Goal: Information Seeking & Learning: Learn about a topic

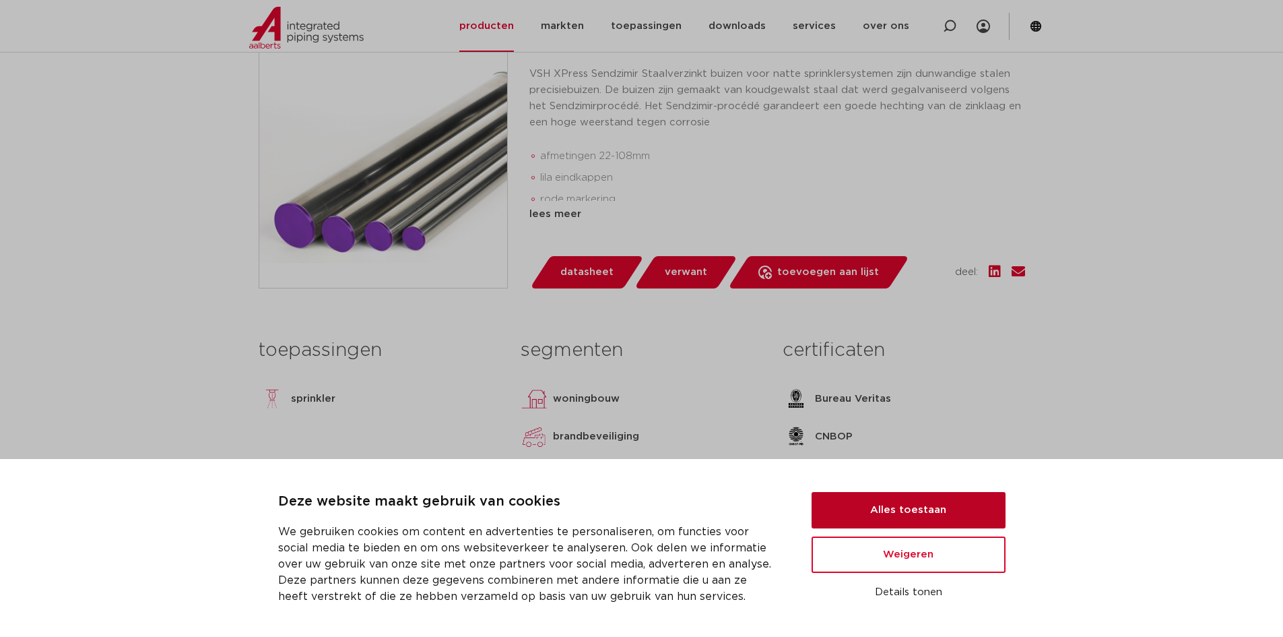
click at [932, 505] on button "Alles toestaan" at bounding box center [909, 510] width 194 height 36
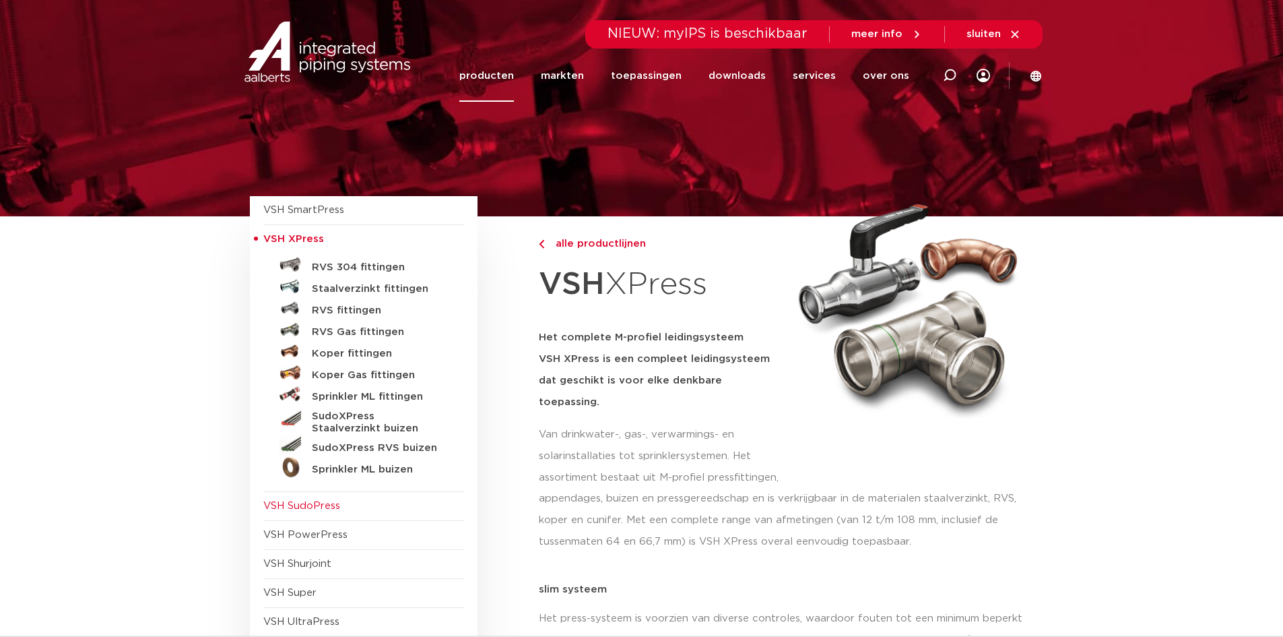
click at [323, 504] on span "VSH SudoPress" at bounding box center [301, 506] width 77 height 10
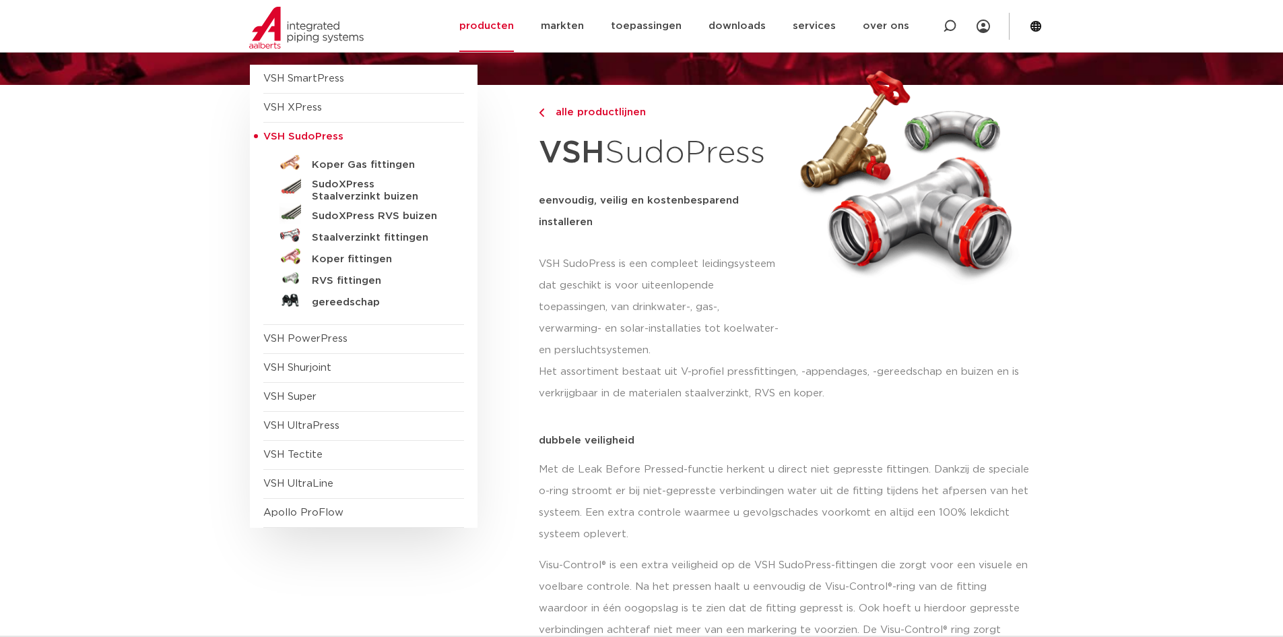
scroll to position [135, 0]
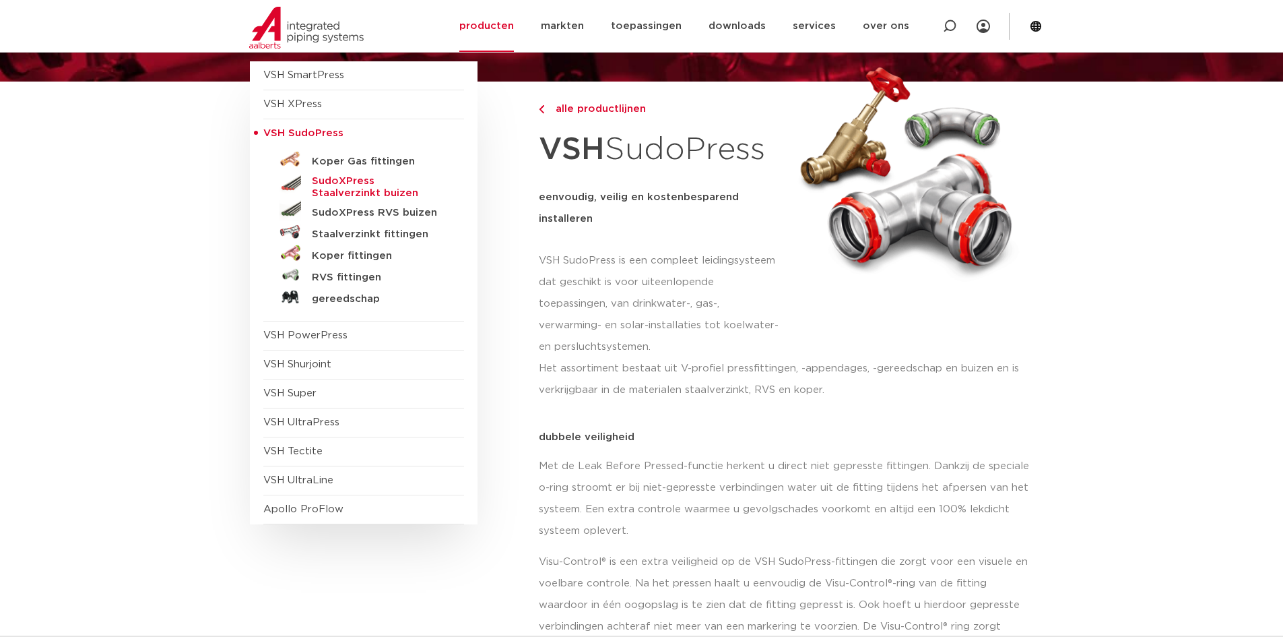
click at [412, 181] on h5 "SudoXPress Staalverzinkt buizen" at bounding box center [378, 187] width 133 height 24
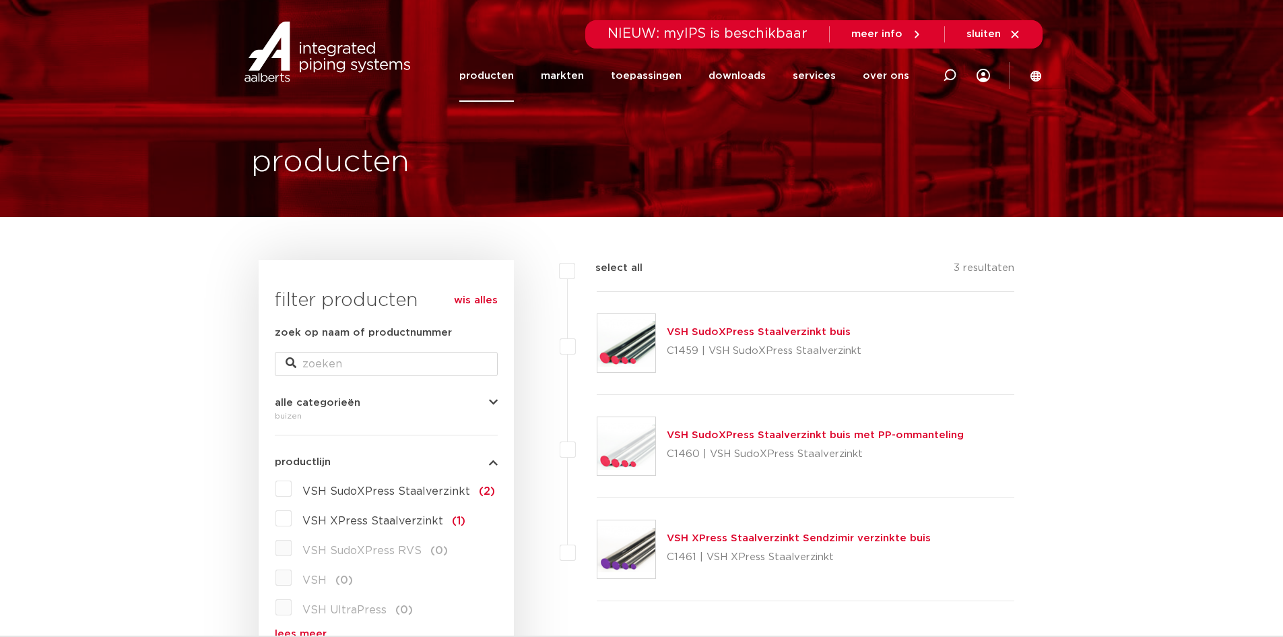
click at [838, 335] on link "VSH SudoXPress Staalverzinkt buis" at bounding box center [759, 332] width 184 height 10
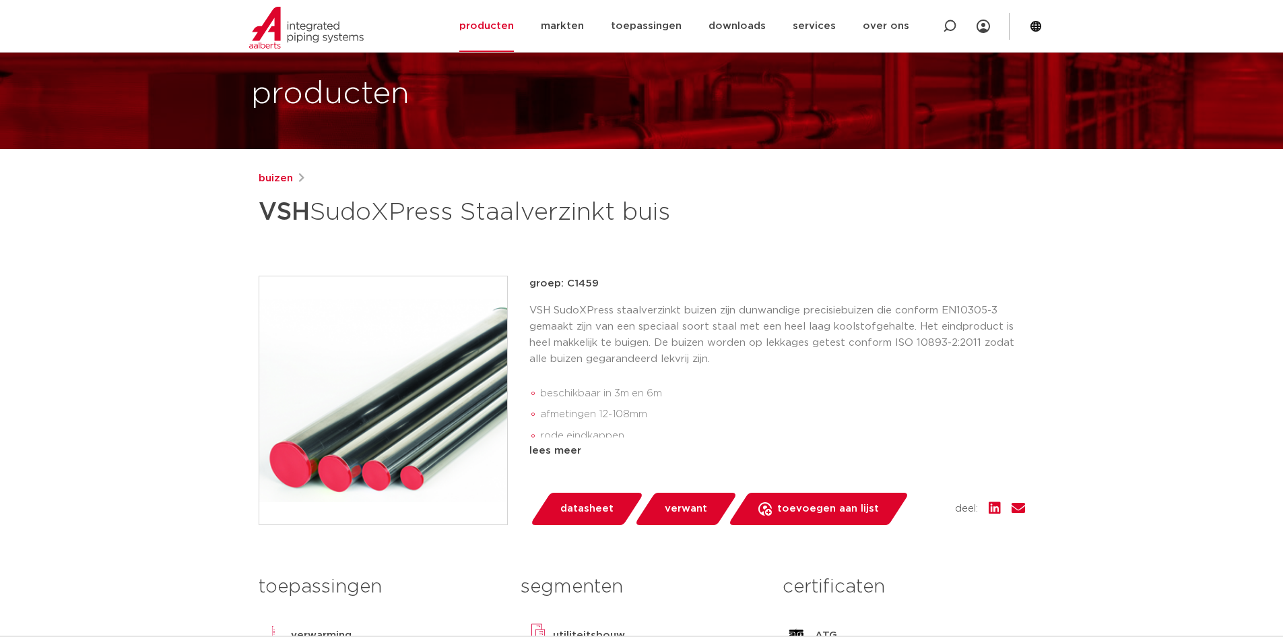
scroll to position [67, 0]
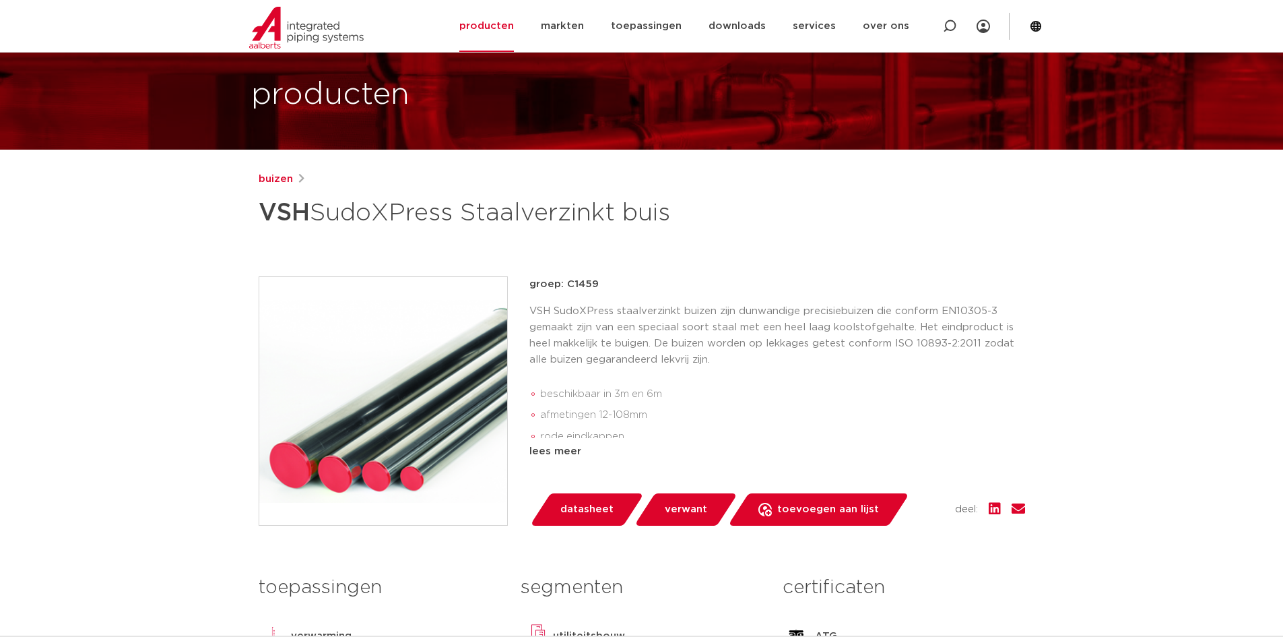
drag, startPoint x: 265, startPoint y: 207, endPoint x: 766, endPoint y: 203, distance: 501.2
click at [766, 203] on div "buizen VSH SudoXPress Staalverzinkt buis" at bounding box center [642, 202] width 767 height 62
copy h1 "VSH SudoXPress Staalverzinkt buis"
